Goal: Transaction & Acquisition: Purchase product/service

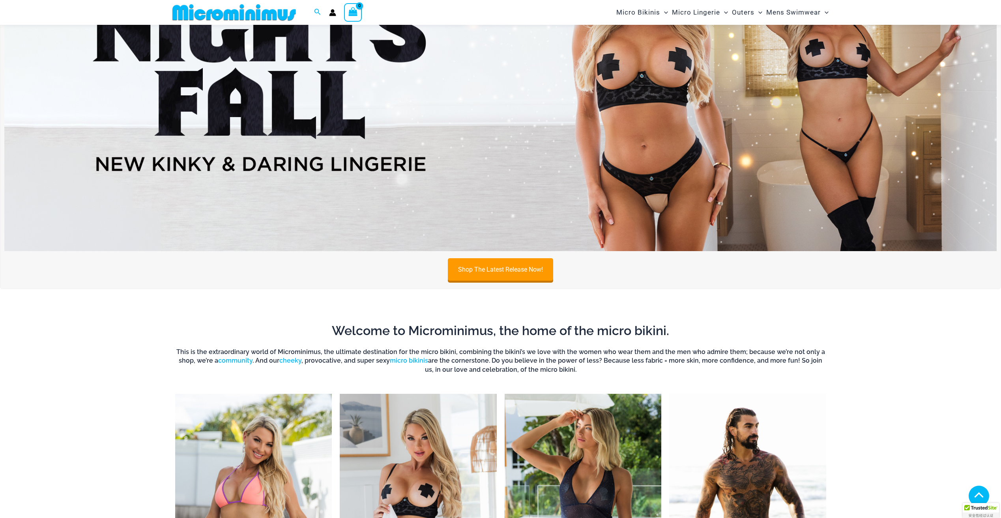
scroll to position [467, 0]
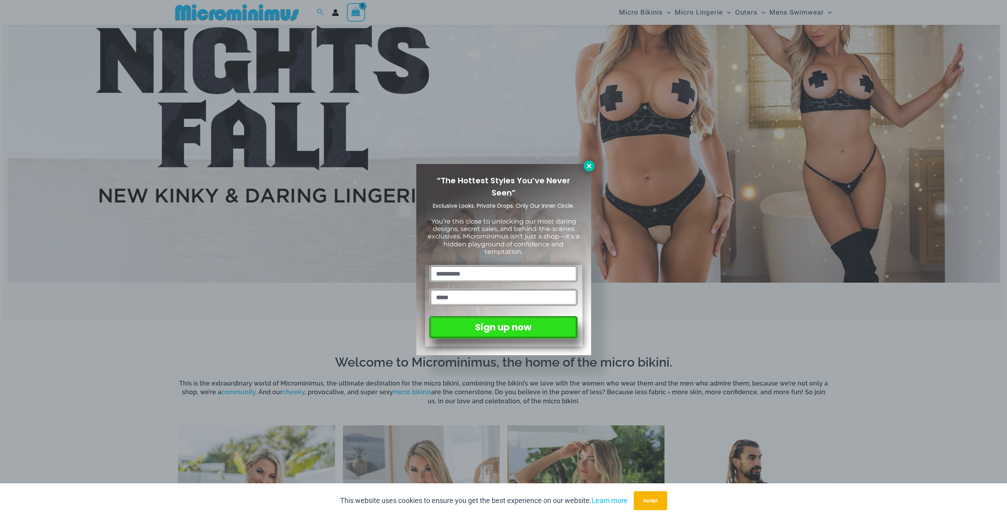
click at [592, 166] on button at bounding box center [588, 166] width 11 height 11
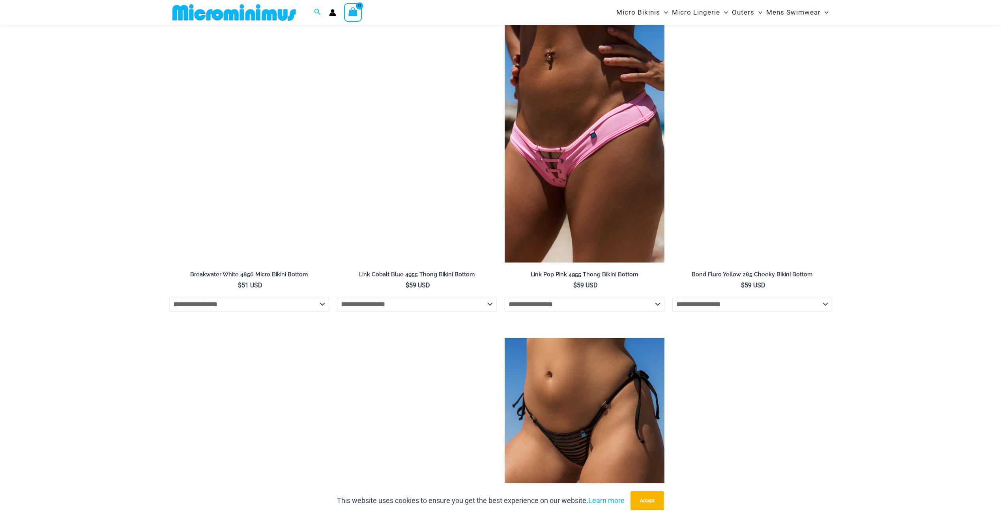
scroll to position [2439, 0]
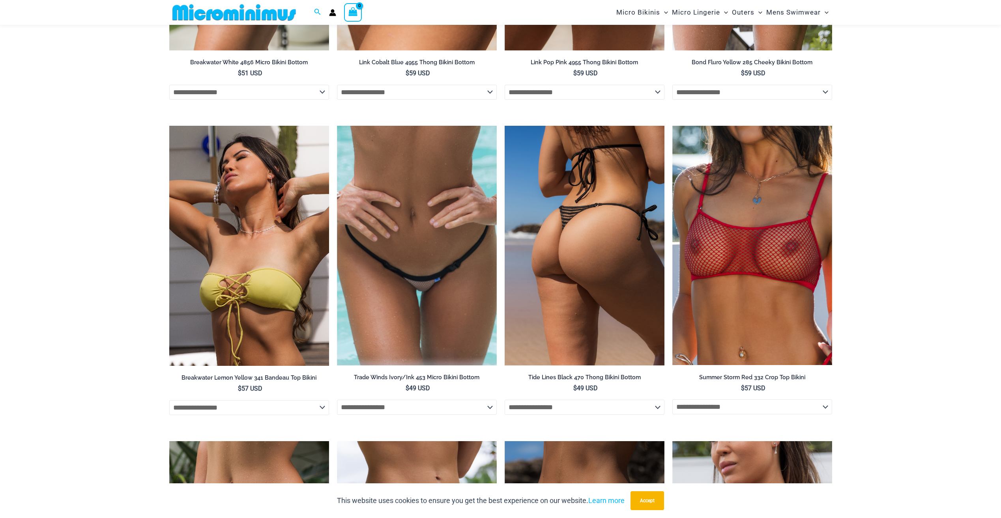
click at [594, 218] on img at bounding box center [585, 246] width 160 height 240
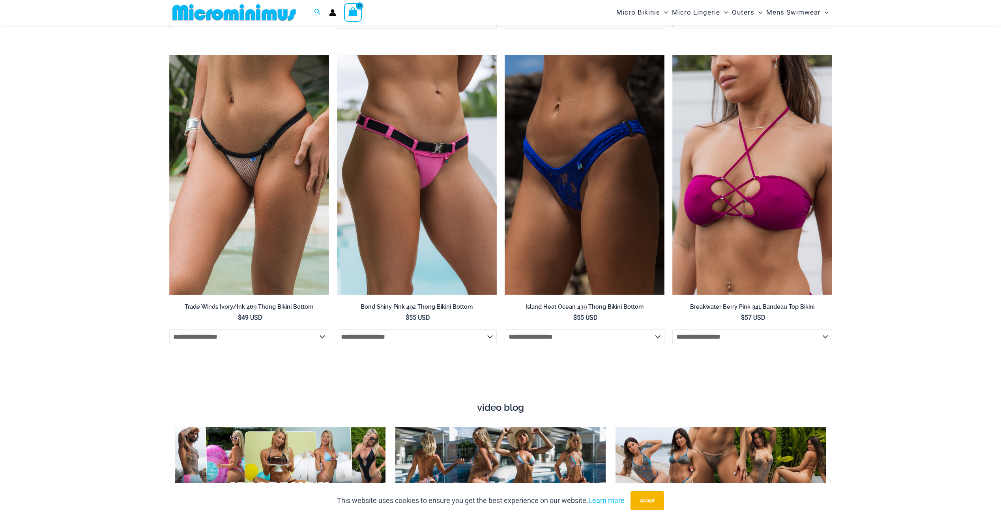
scroll to position [2833, 0]
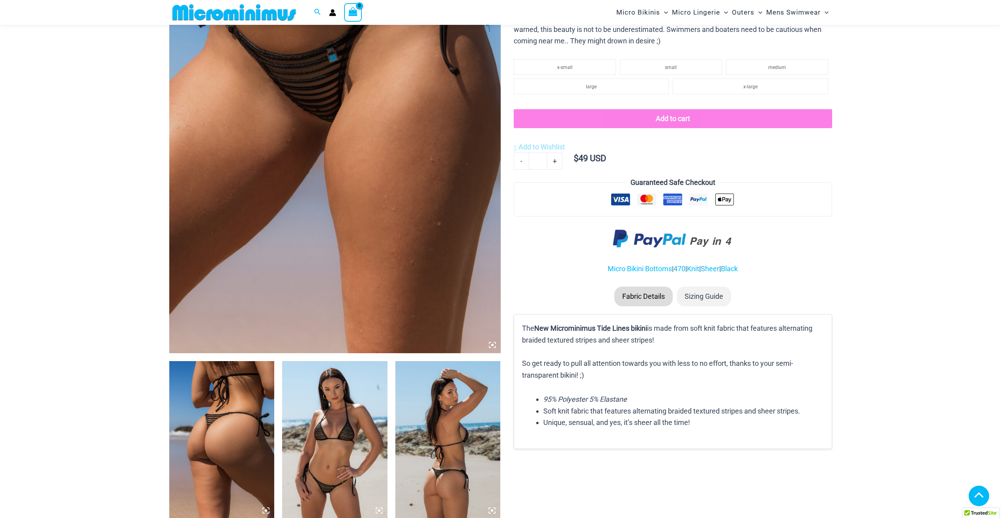
scroll to position [352, 0]
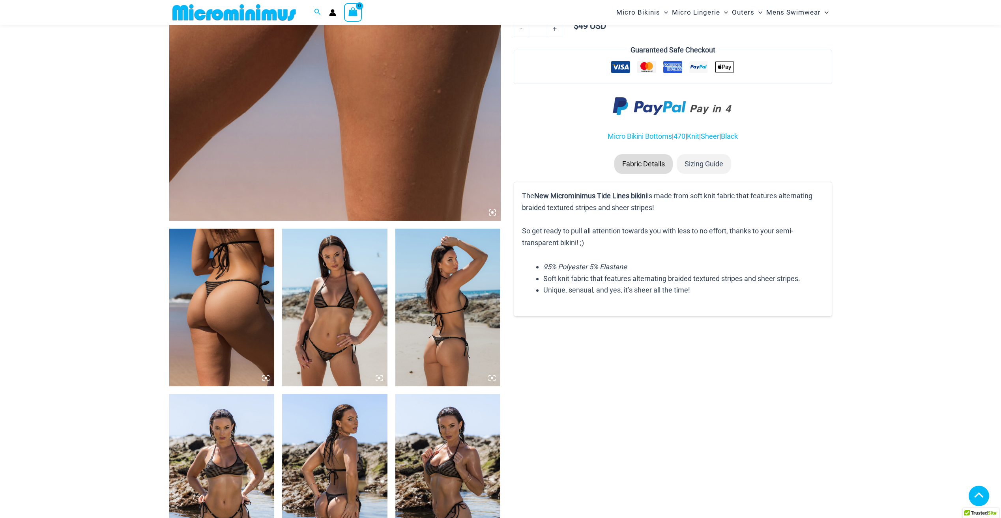
click at [345, 333] on img at bounding box center [334, 308] width 105 height 158
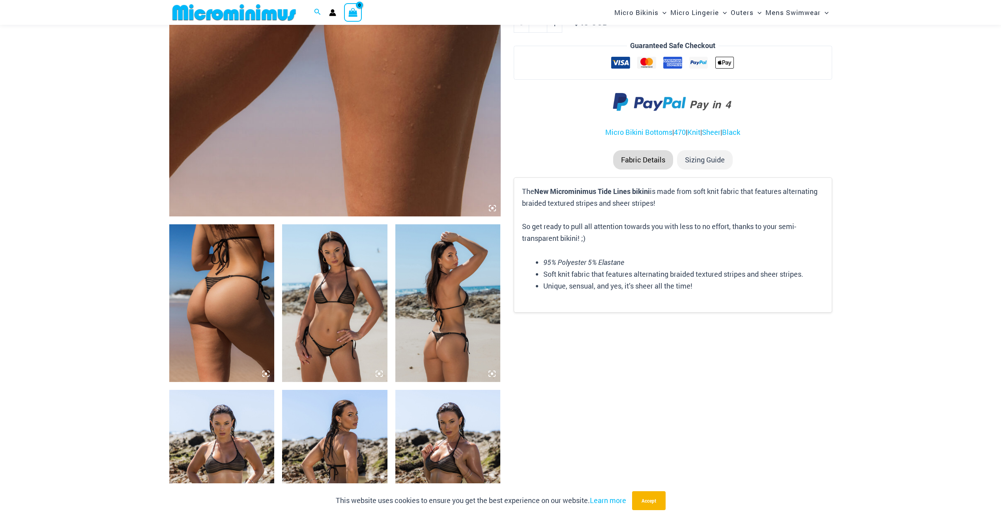
click at [493, 207] on icon at bounding box center [492, 208] width 7 height 7
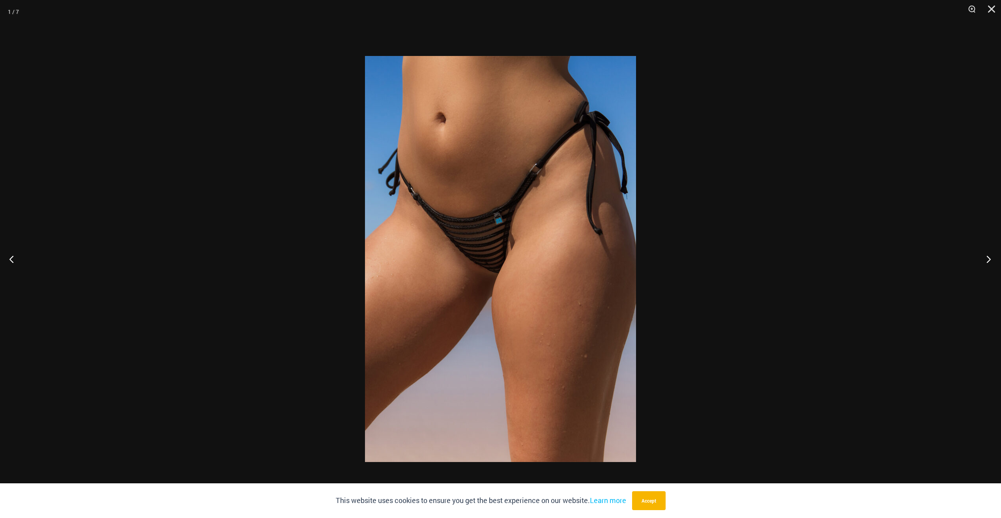
click at [985, 260] on button "Next" at bounding box center [986, 258] width 30 height 39
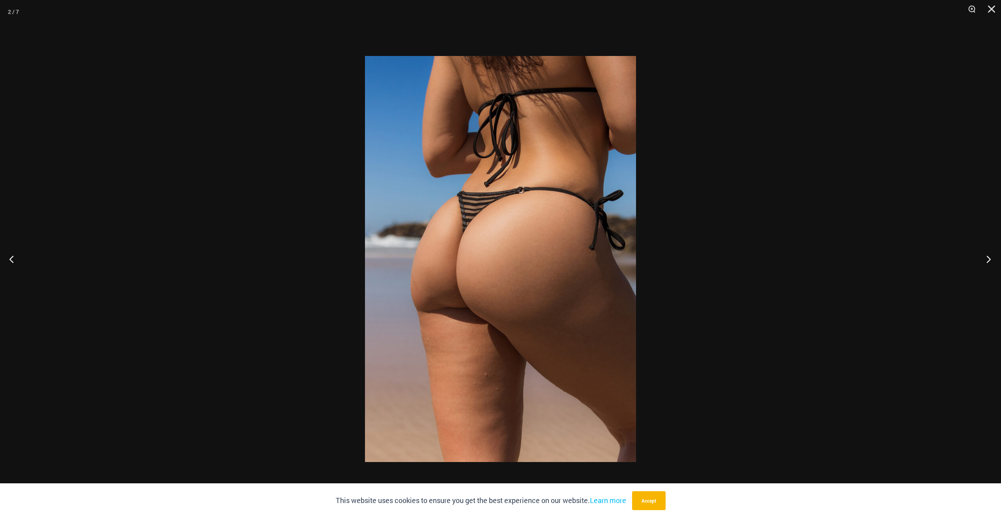
click at [985, 260] on button "Next" at bounding box center [986, 258] width 30 height 39
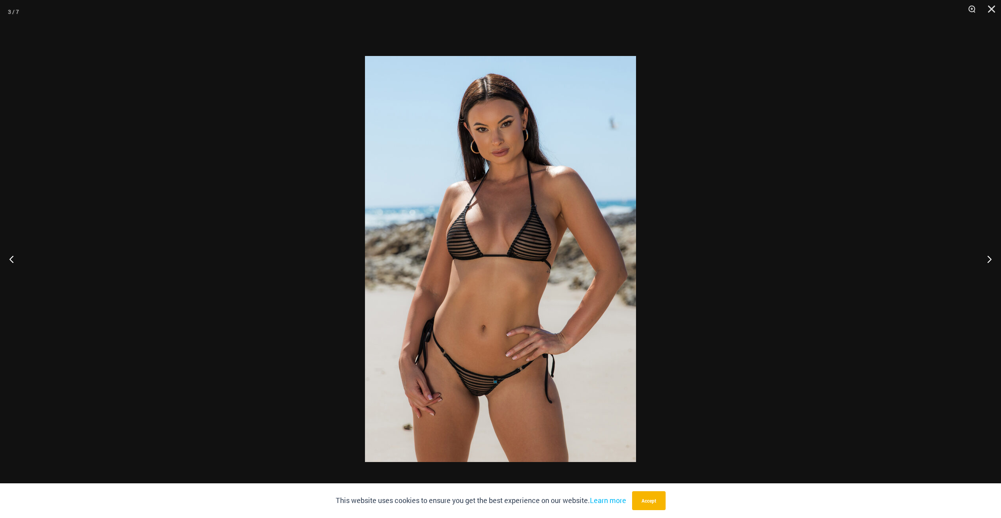
click at [478, 392] on img at bounding box center [500, 259] width 271 height 406
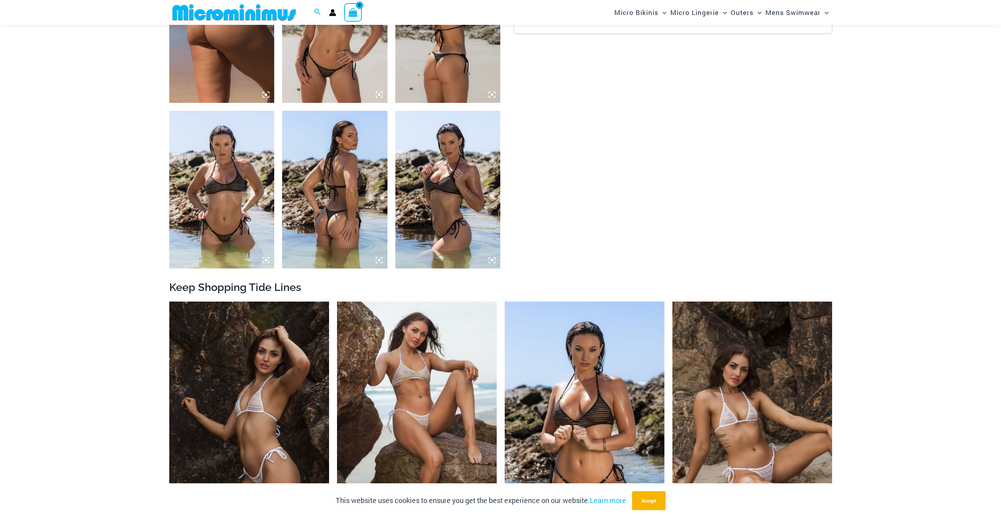
scroll to position [747, 0]
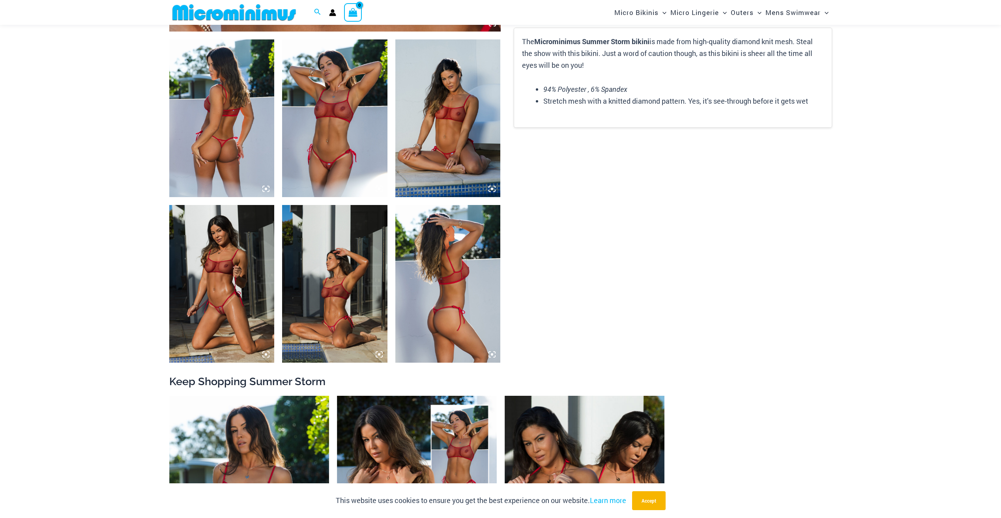
scroll to position [545, 0]
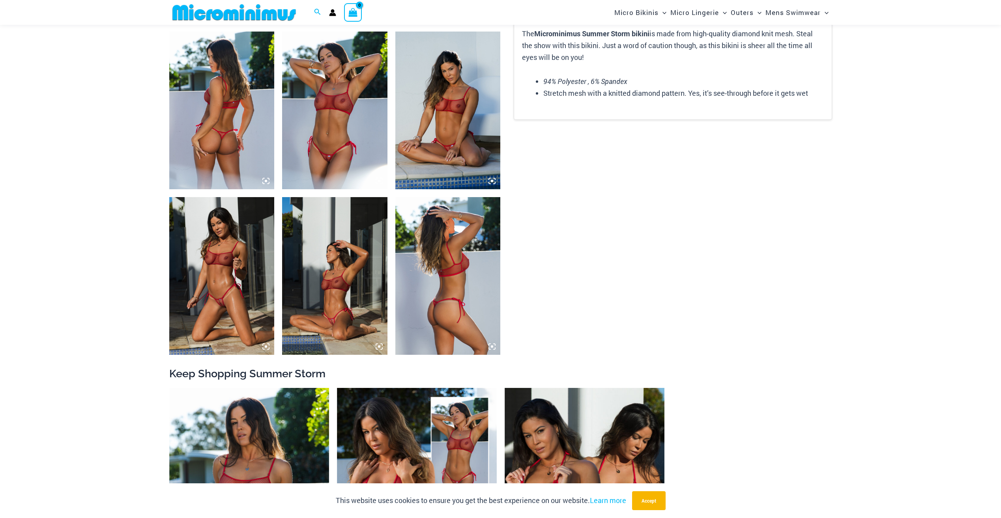
click at [329, 110] on img at bounding box center [334, 111] width 105 height 158
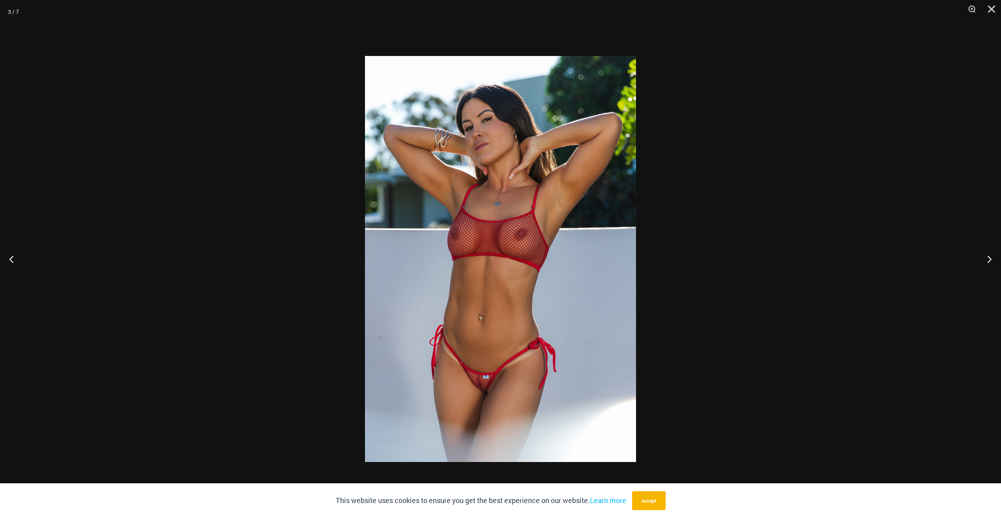
click at [487, 389] on img at bounding box center [500, 259] width 271 height 406
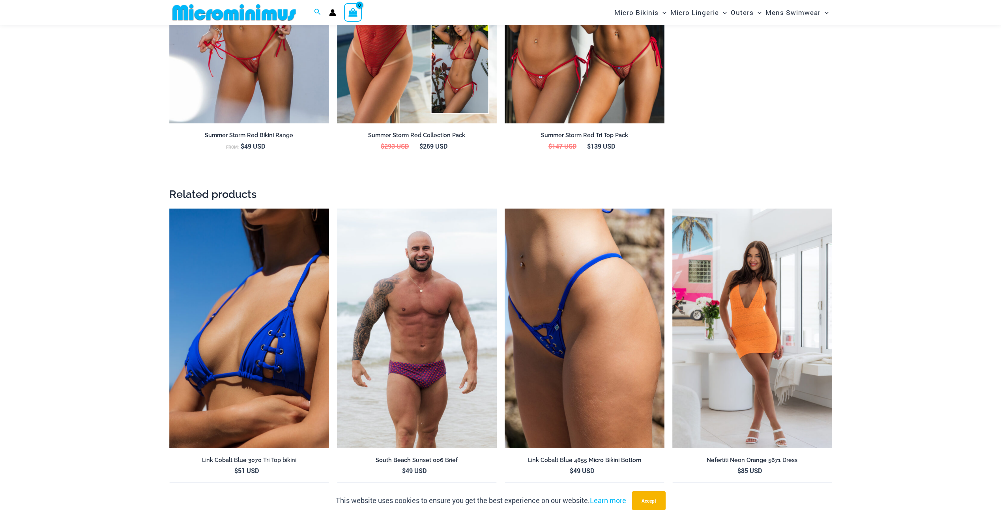
scroll to position [1058, 0]
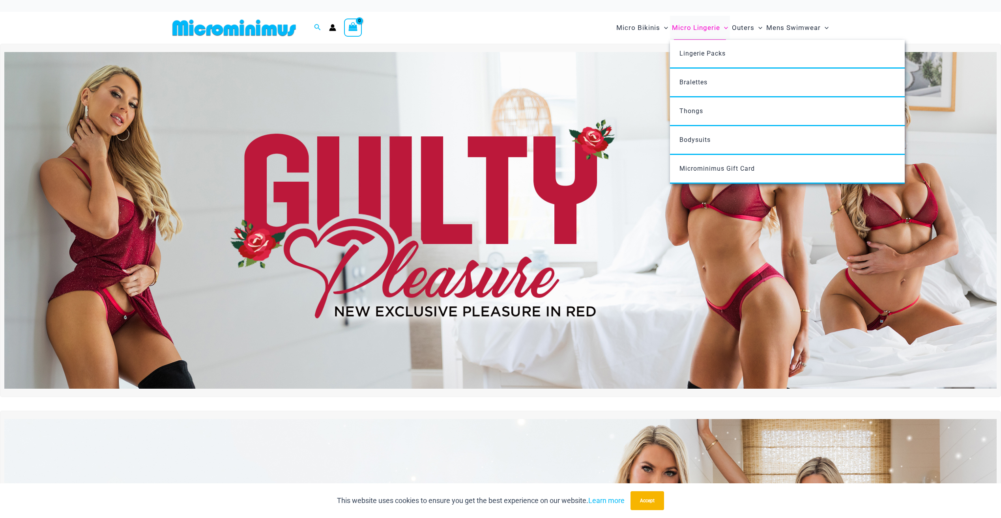
click at [707, 28] on span "Micro Lingerie" at bounding box center [696, 28] width 48 height 20
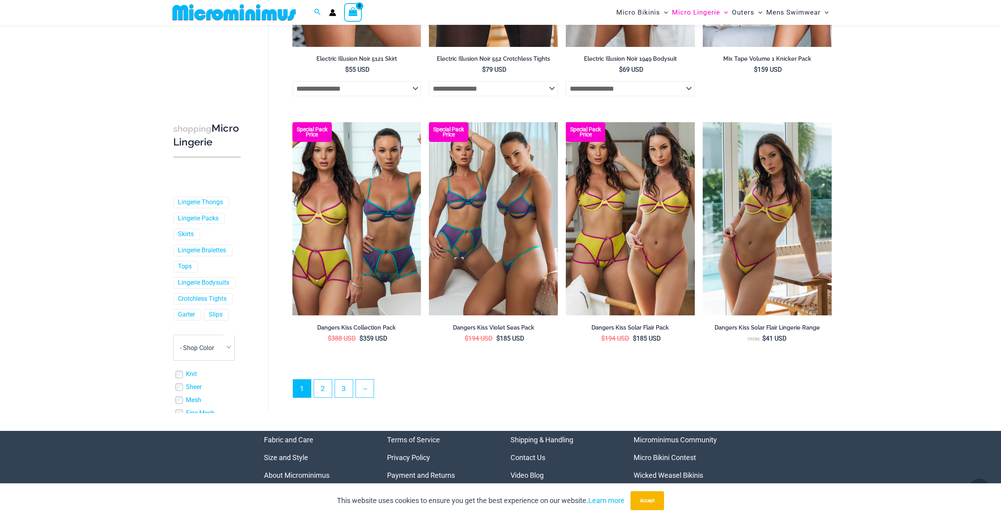
scroll to position [1966, 0]
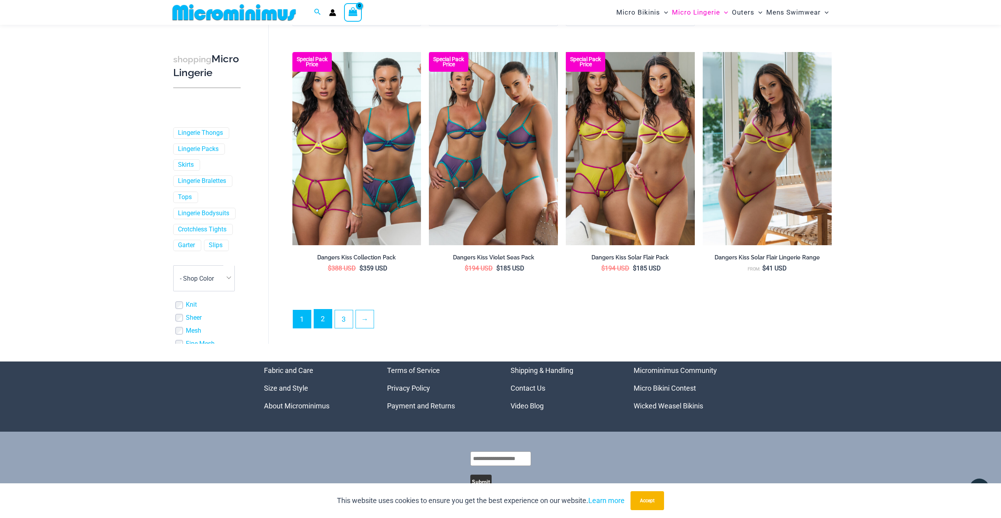
click at [328, 328] on link "2" at bounding box center [323, 319] width 18 height 19
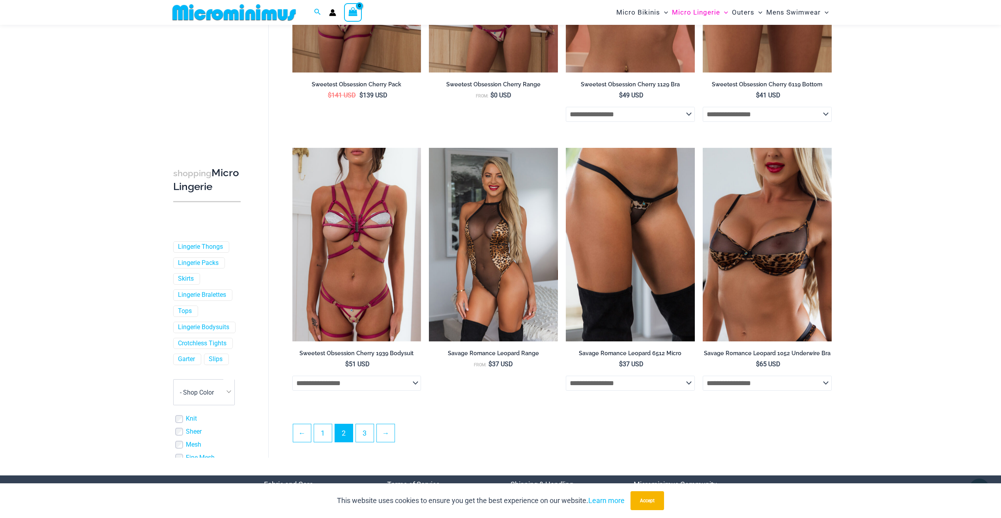
scroll to position [1847, 0]
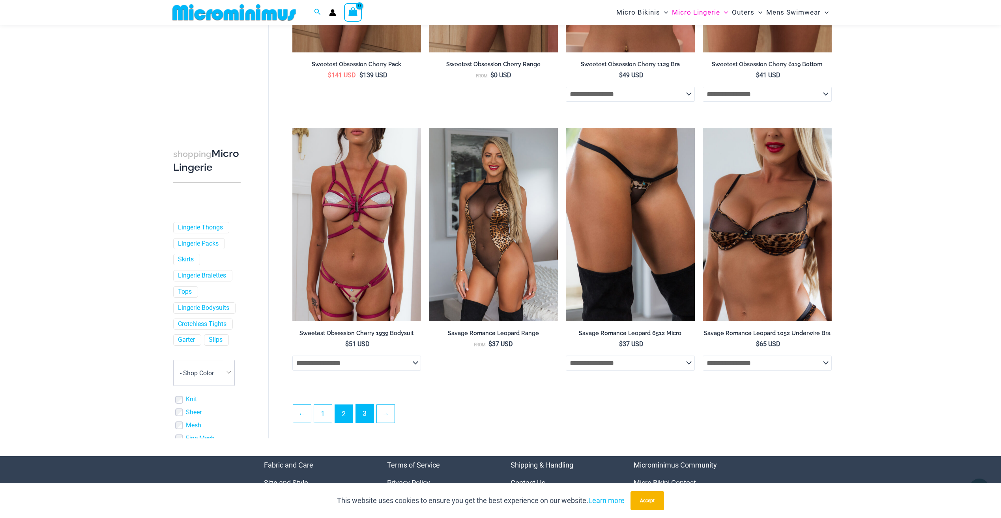
click at [360, 423] on link "3" at bounding box center [365, 413] width 18 height 19
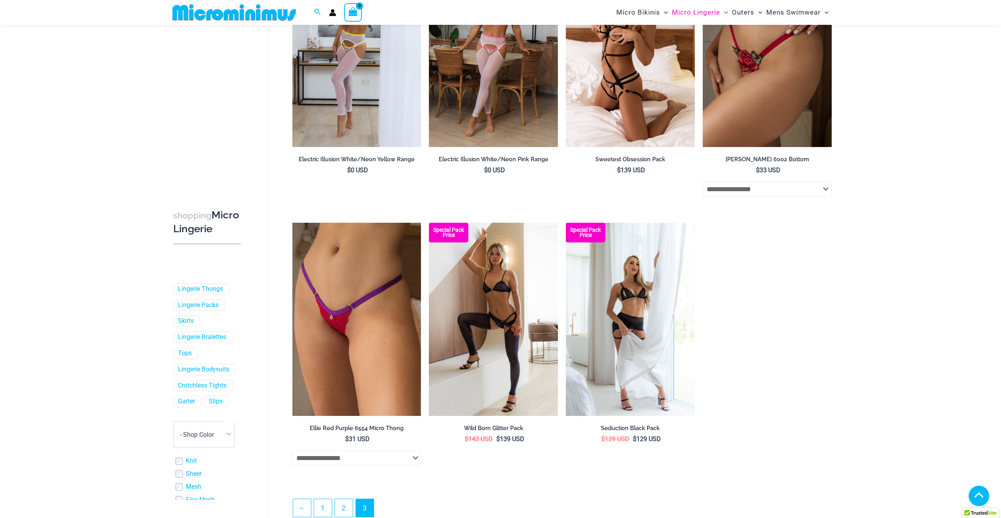
scroll to position [388, 0]
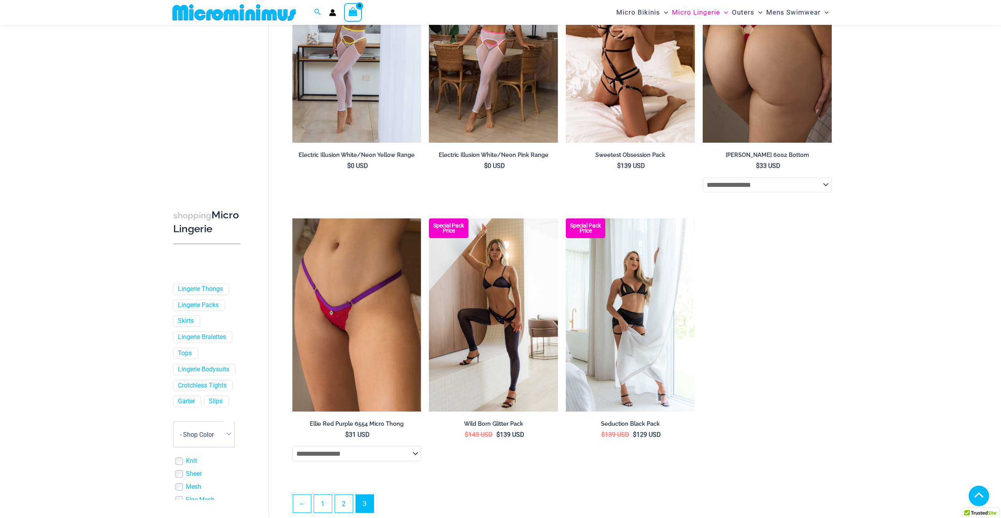
click at [773, 89] on img at bounding box center [767, 46] width 129 height 193
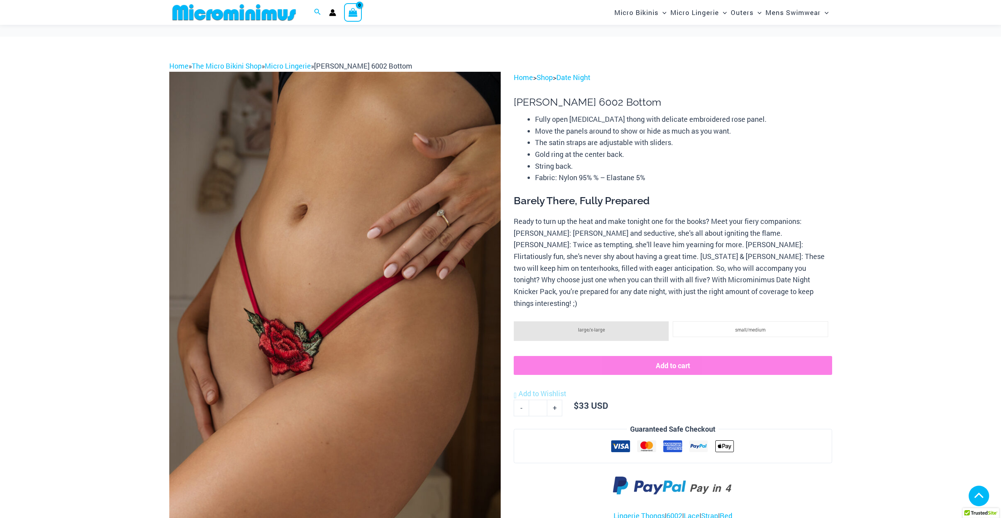
scroll to position [232, 0]
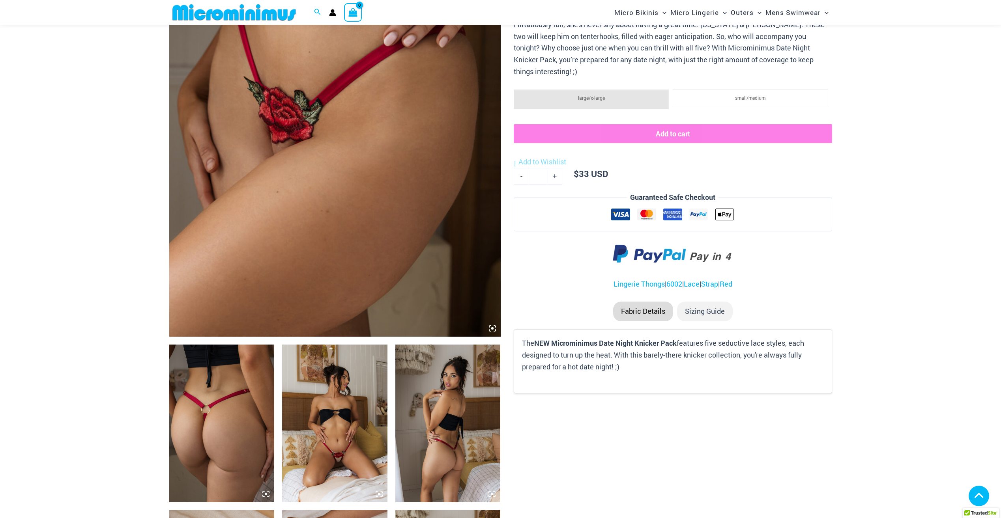
click at [320, 434] on img at bounding box center [334, 424] width 105 height 158
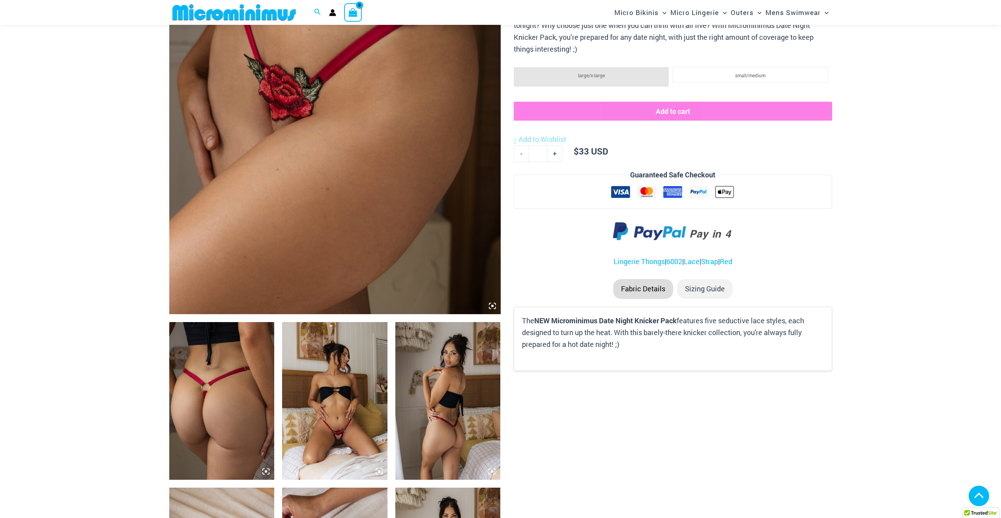
scroll to position [429, 0]
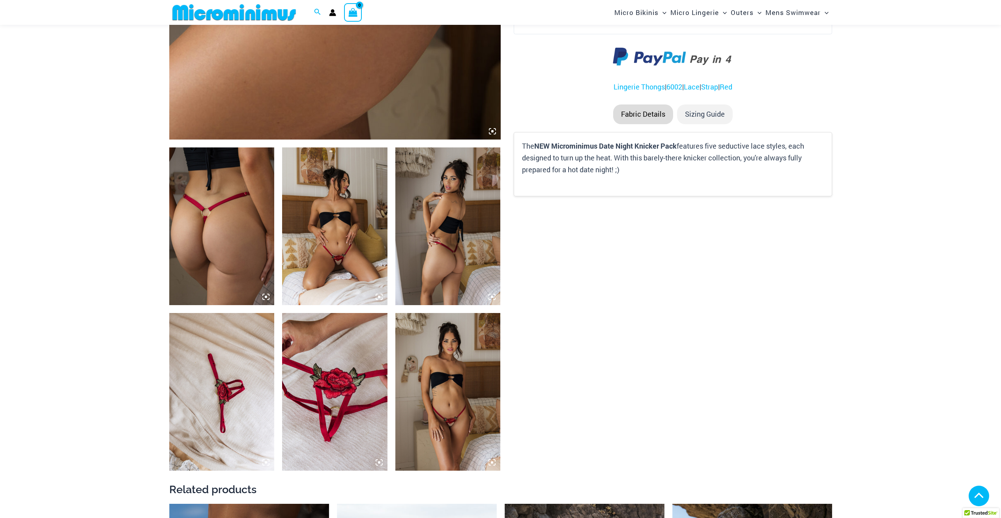
click at [331, 198] on img at bounding box center [334, 227] width 105 height 158
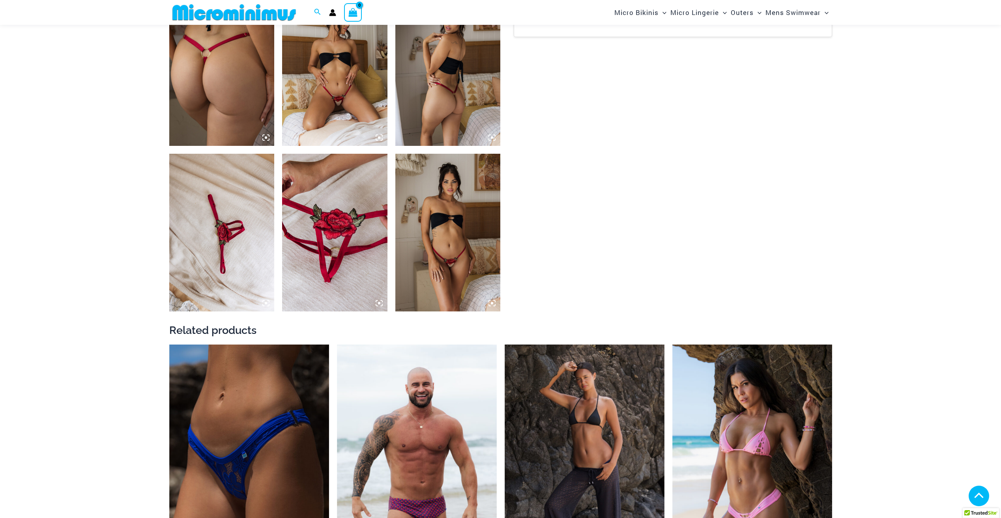
scroll to position [626, 0]
